Goal: Task Accomplishment & Management: Manage account settings

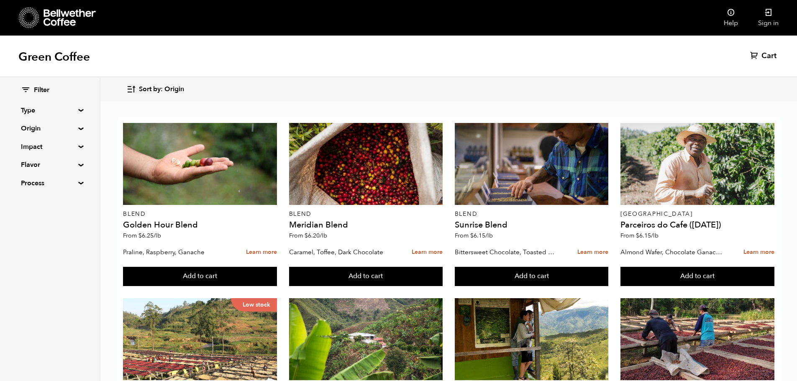
click at [78, 128] on summary "Origin" at bounding box center [50, 128] width 58 height 10
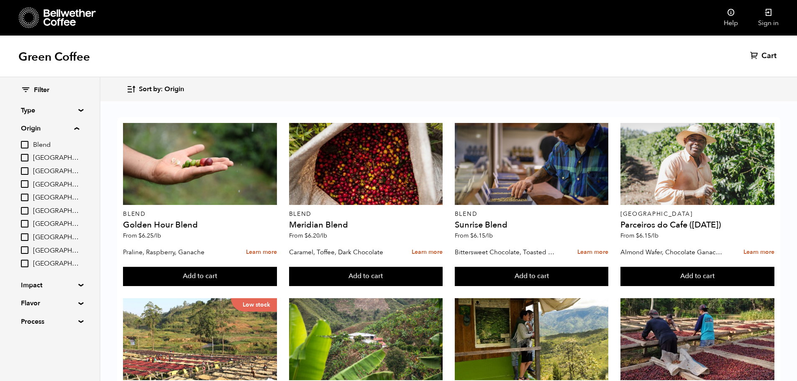
click at [79, 320] on summary "Process" at bounding box center [50, 322] width 58 height 10
click at [79, 318] on summary "Process" at bounding box center [50, 322] width 58 height 10
click at [77, 129] on summary "Origin" at bounding box center [50, 128] width 58 height 10
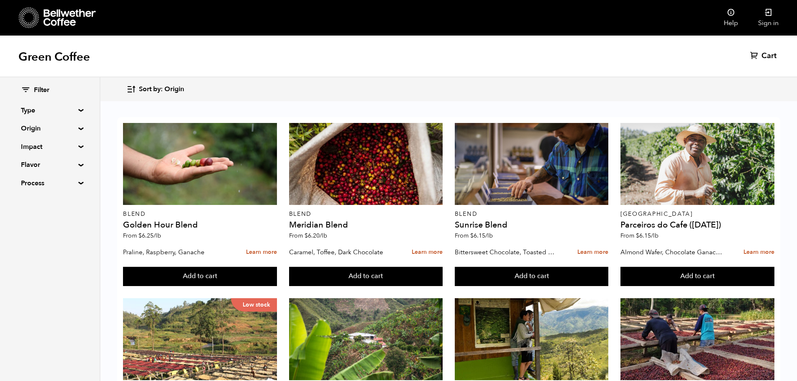
click at [41, 13] on div at bounding box center [57, 17] width 77 height 21
click at [771, 20] on link "Sign in" at bounding box center [768, 18] width 41 height 36
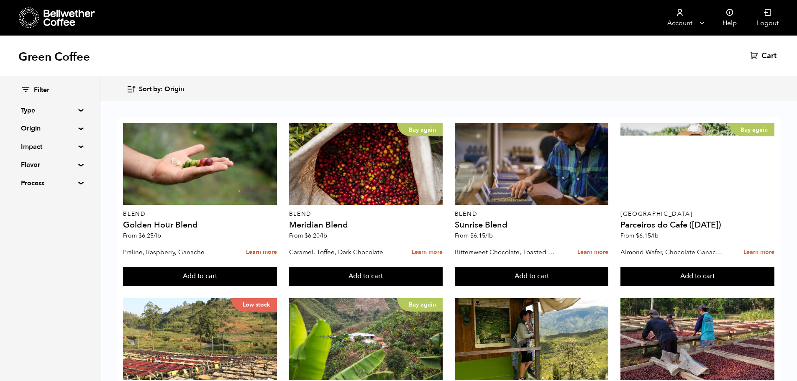
click at [76, 127] on summary "Origin" at bounding box center [50, 128] width 58 height 10
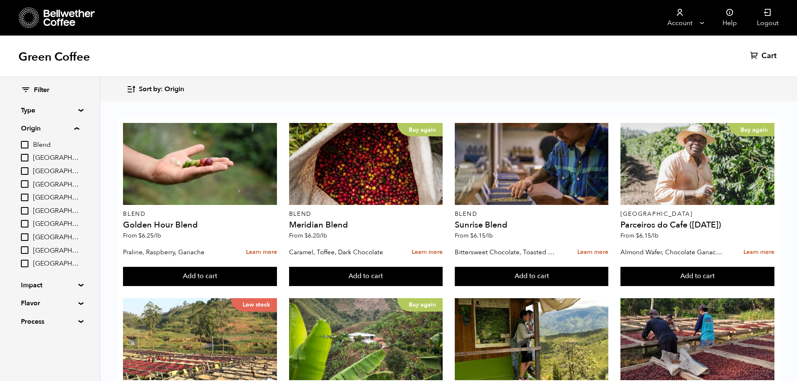
click at [77, 126] on summary "Origin" at bounding box center [50, 128] width 58 height 10
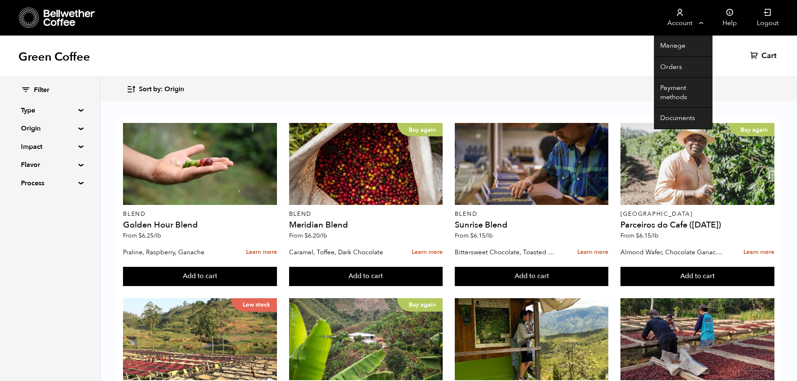
click at [691, 20] on link "Account" at bounding box center [679, 18] width 51 height 36
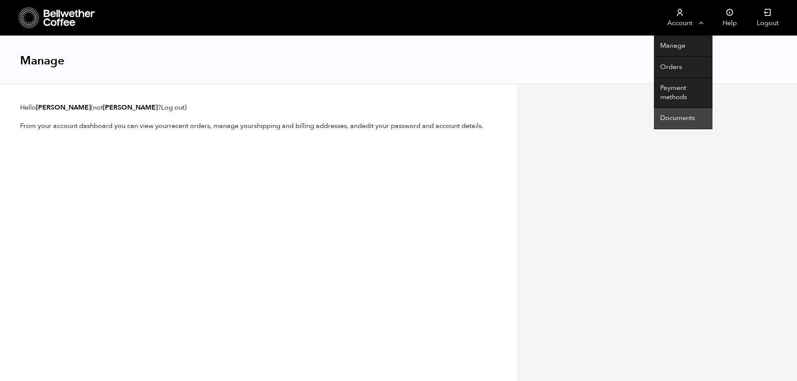
click at [687, 120] on link "Documents" at bounding box center [683, 118] width 59 height 21
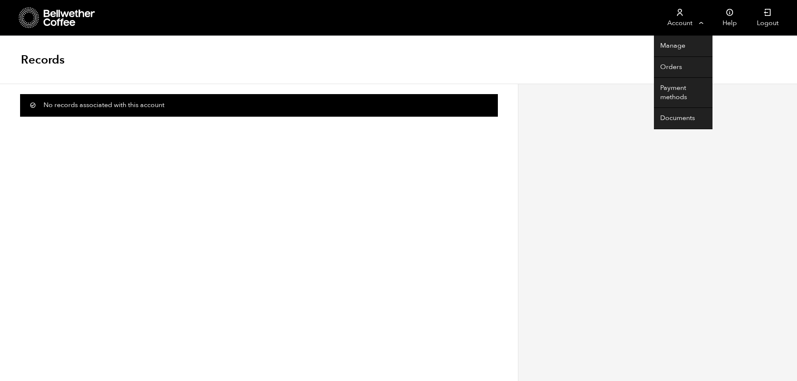
click at [678, 19] on link "Account" at bounding box center [679, 18] width 51 height 36
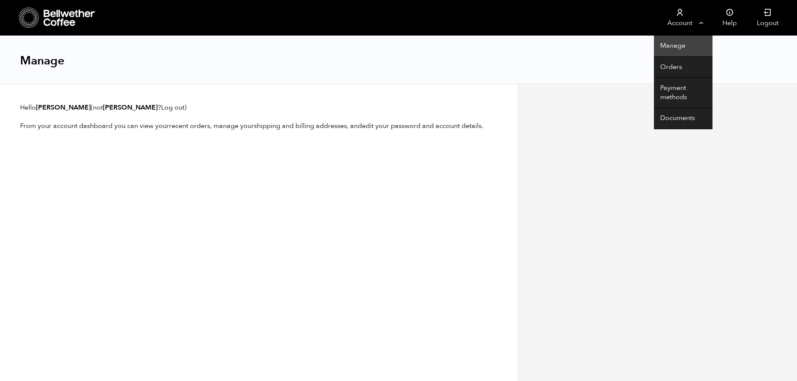
click at [678, 43] on link "Manage" at bounding box center [683, 46] width 59 height 21
click at [670, 64] on link "Orders" at bounding box center [683, 67] width 59 height 21
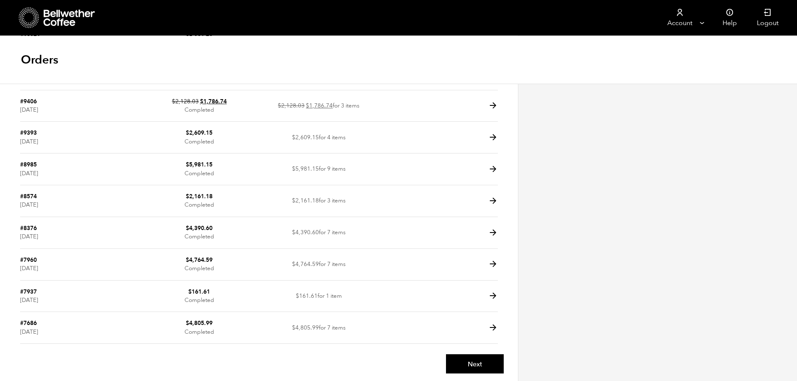
scroll to position [103, 0]
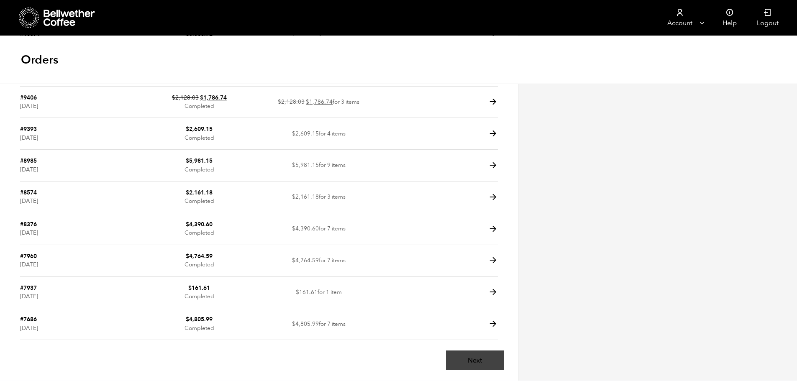
click at [492, 352] on link "Next" at bounding box center [475, 359] width 58 height 19
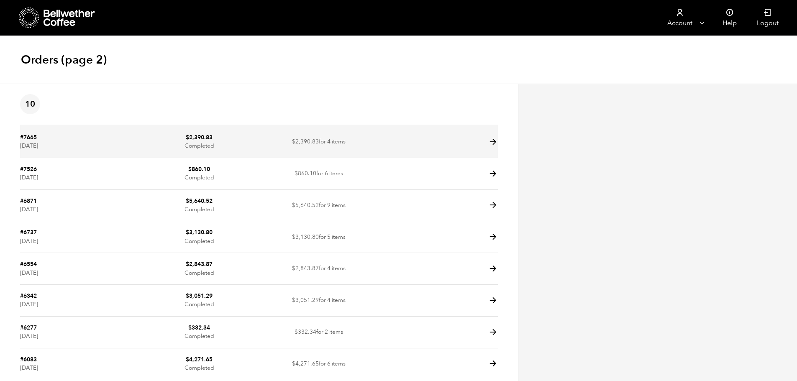
click at [496, 143] on icon at bounding box center [493, 142] width 10 height 10
click at [492, 140] on icon at bounding box center [493, 142] width 10 height 10
click at [21, 145] on time "September 10, 2024" at bounding box center [29, 146] width 18 height 8
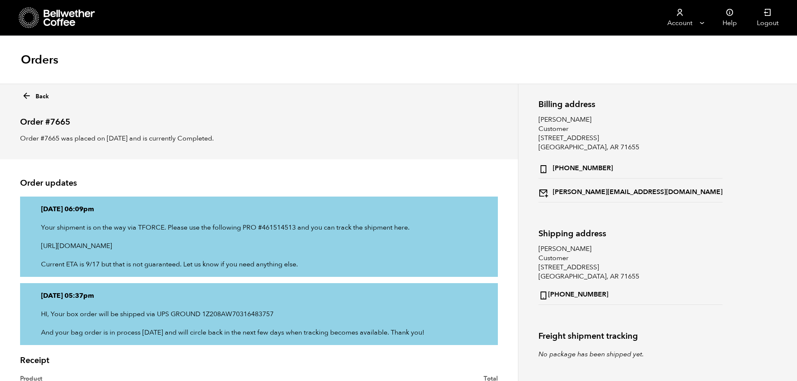
click at [28, 94] on icon at bounding box center [27, 96] width 10 height 10
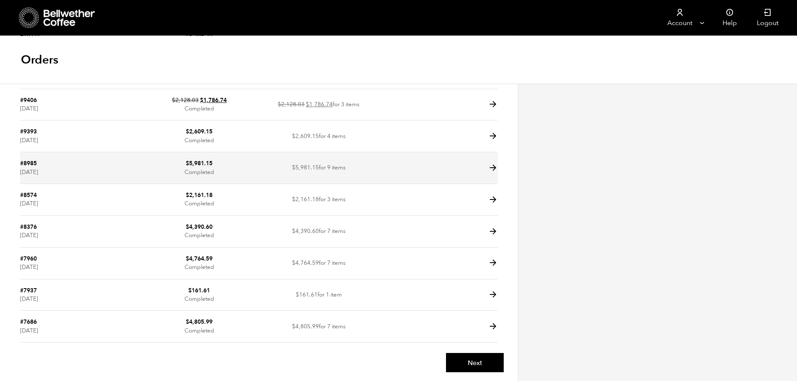
scroll to position [103, 0]
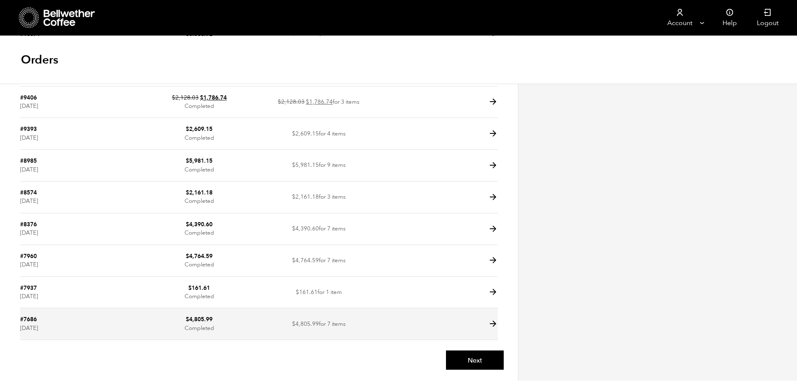
click at [492, 324] on icon at bounding box center [493, 324] width 10 height 10
